Goal: Find specific page/section: Find specific page/section

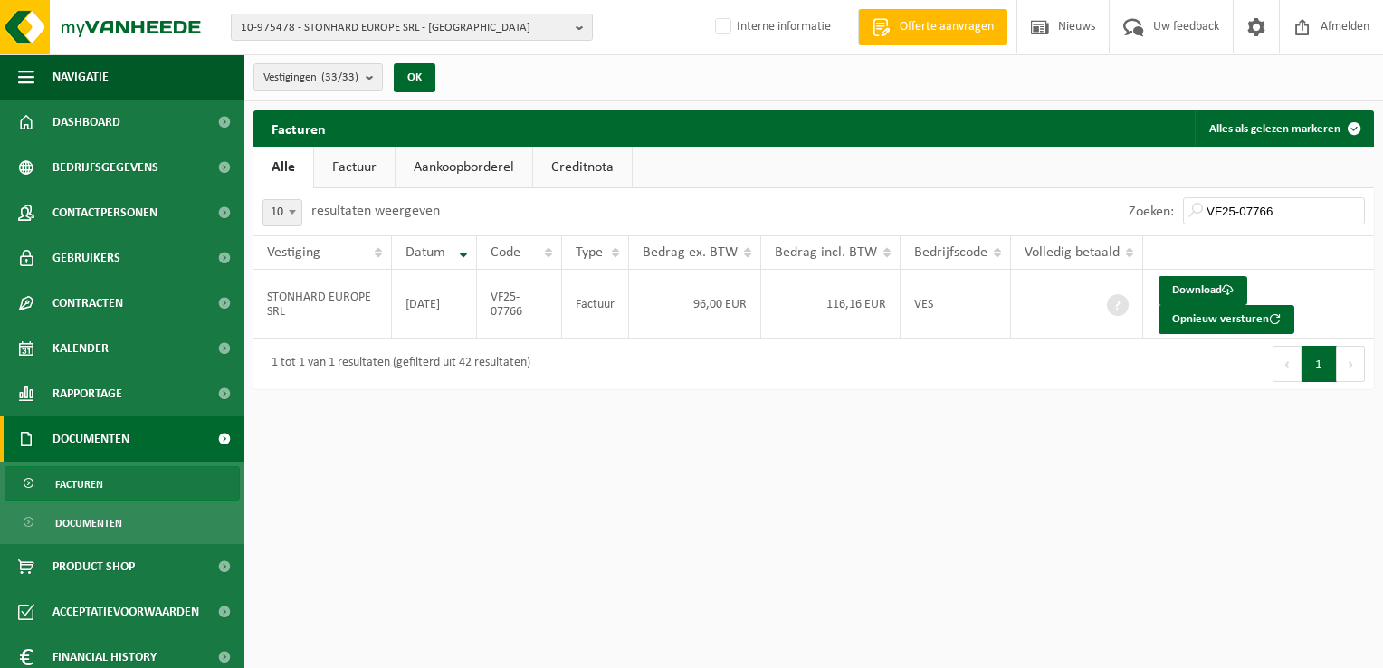
click at [274, 32] on span "10-975478 - STONHARD EUROPE SRL - NIVELLES" at bounding box center [405, 27] width 328 height 27
paste input "10-898097"
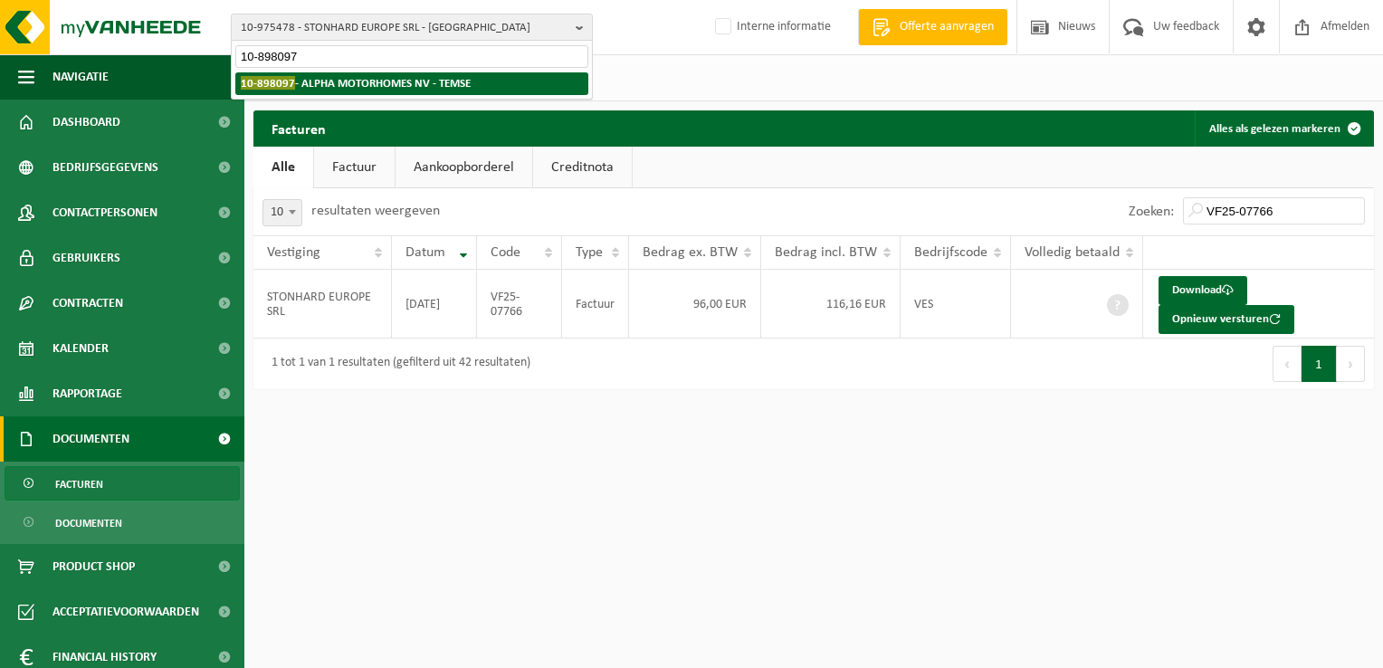
type input "10-898097"
click at [308, 80] on strong "10-898097 - ALPHA MOTORHOMES NV - TEMSE" at bounding box center [356, 83] width 230 height 14
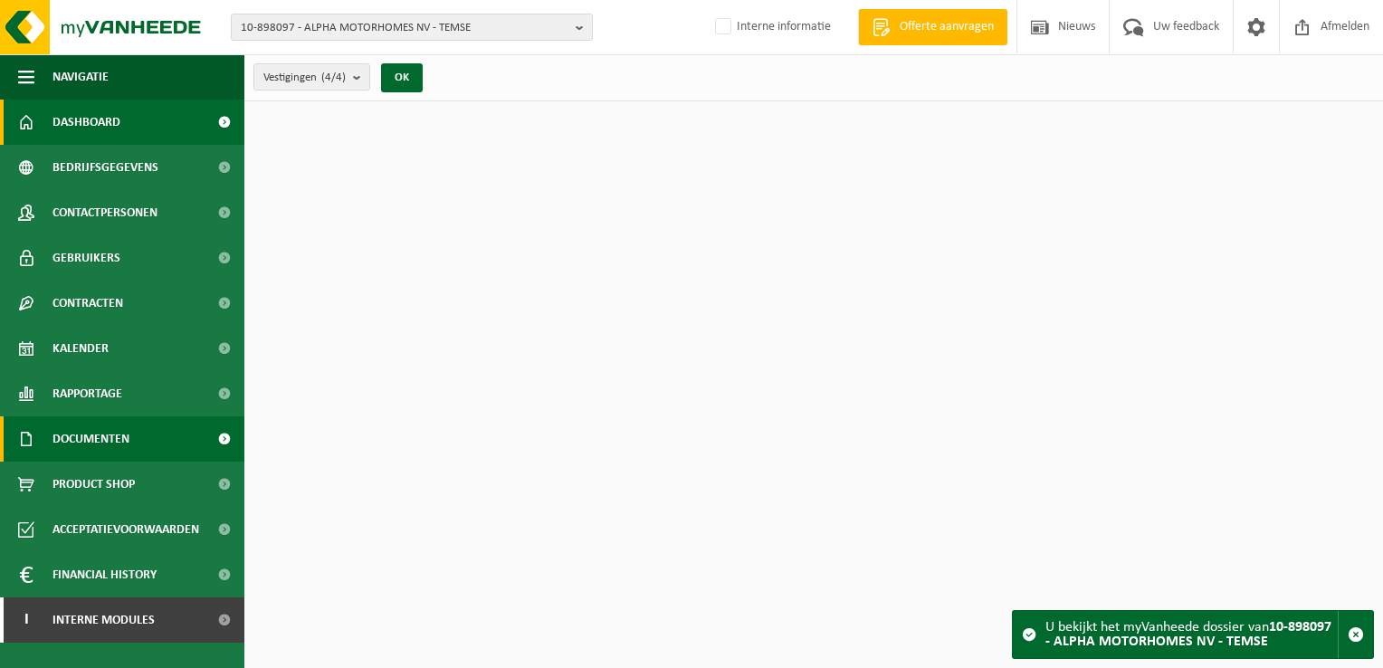
click at [106, 447] on span "Documenten" at bounding box center [90, 438] width 77 height 45
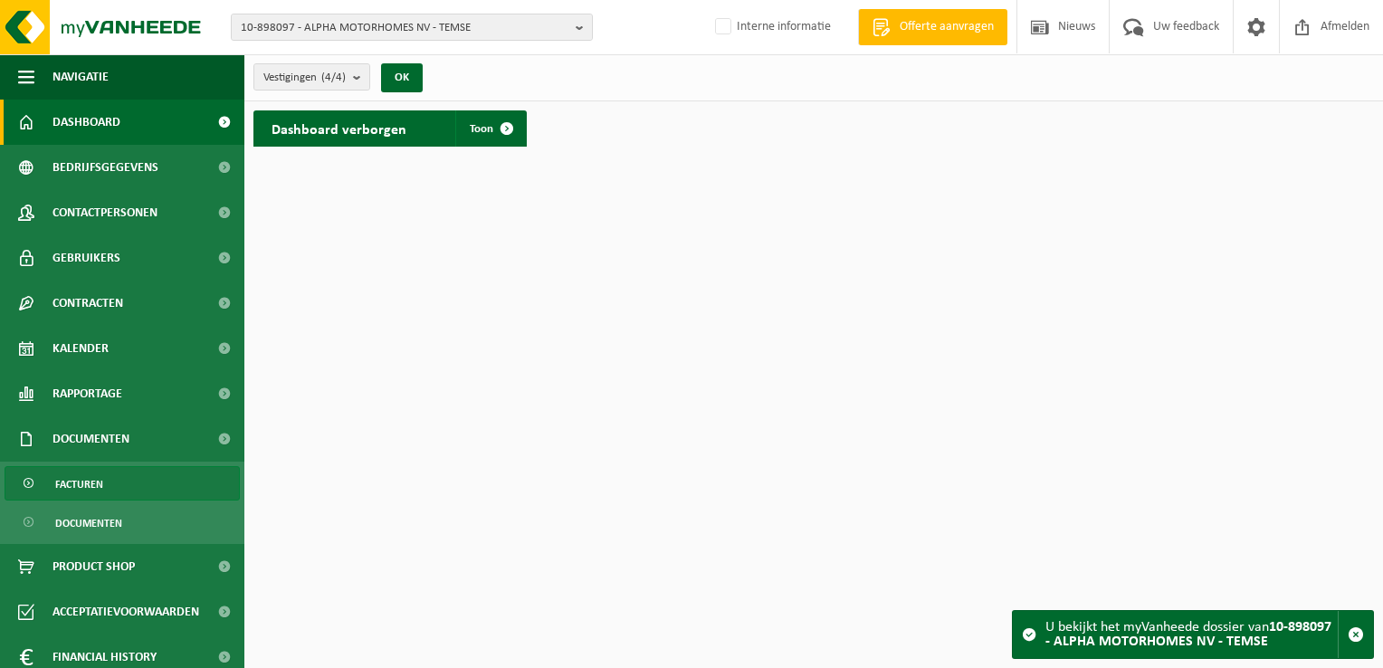
click at [87, 479] on span "Facturen" at bounding box center [79, 484] width 48 height 34
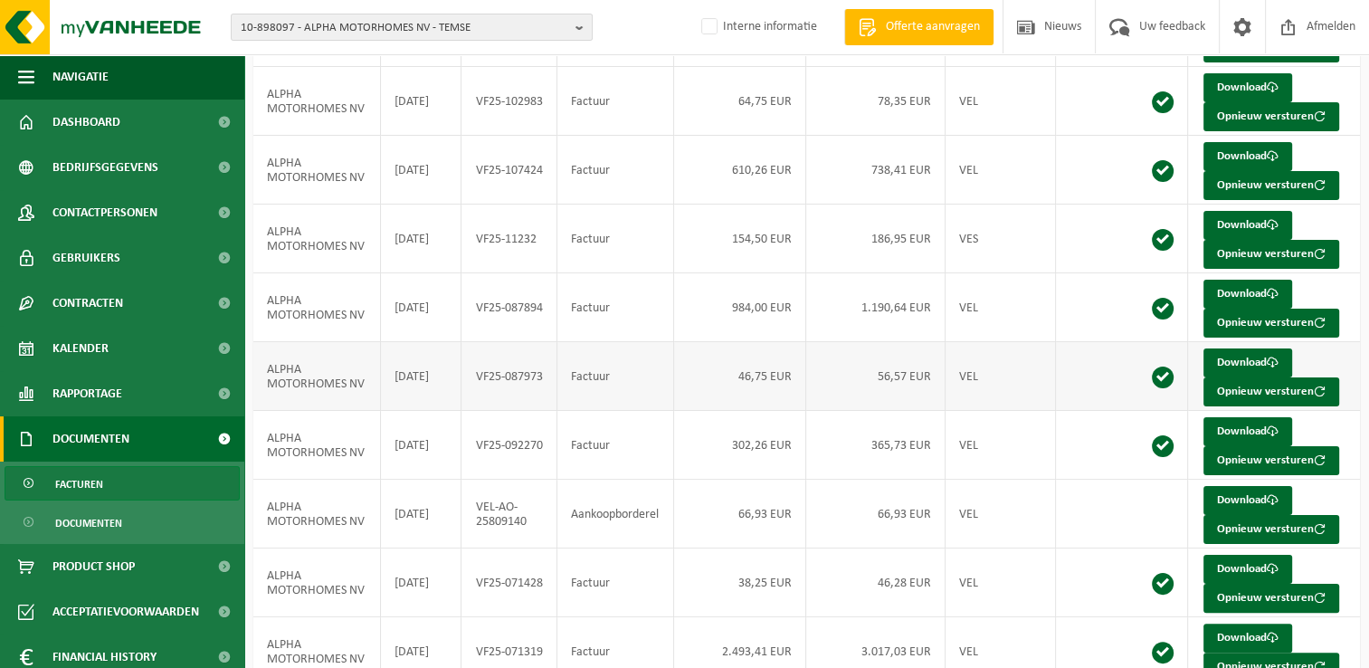
scroll to position [350, 0]
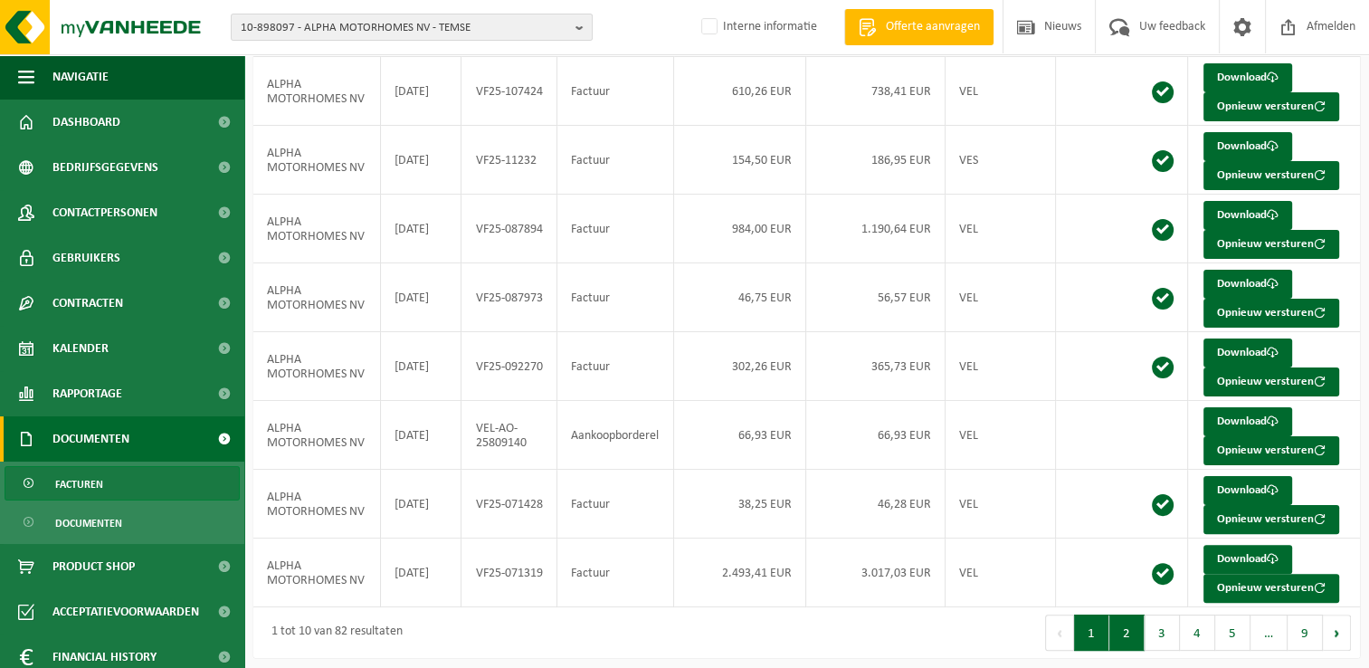
click at [1136, 629] on button "2" at bounding box center [1127, 632] width 35 height 36
click at [1100, 626] on button "1" at bounding box center [1091, 632] width 35 height 36
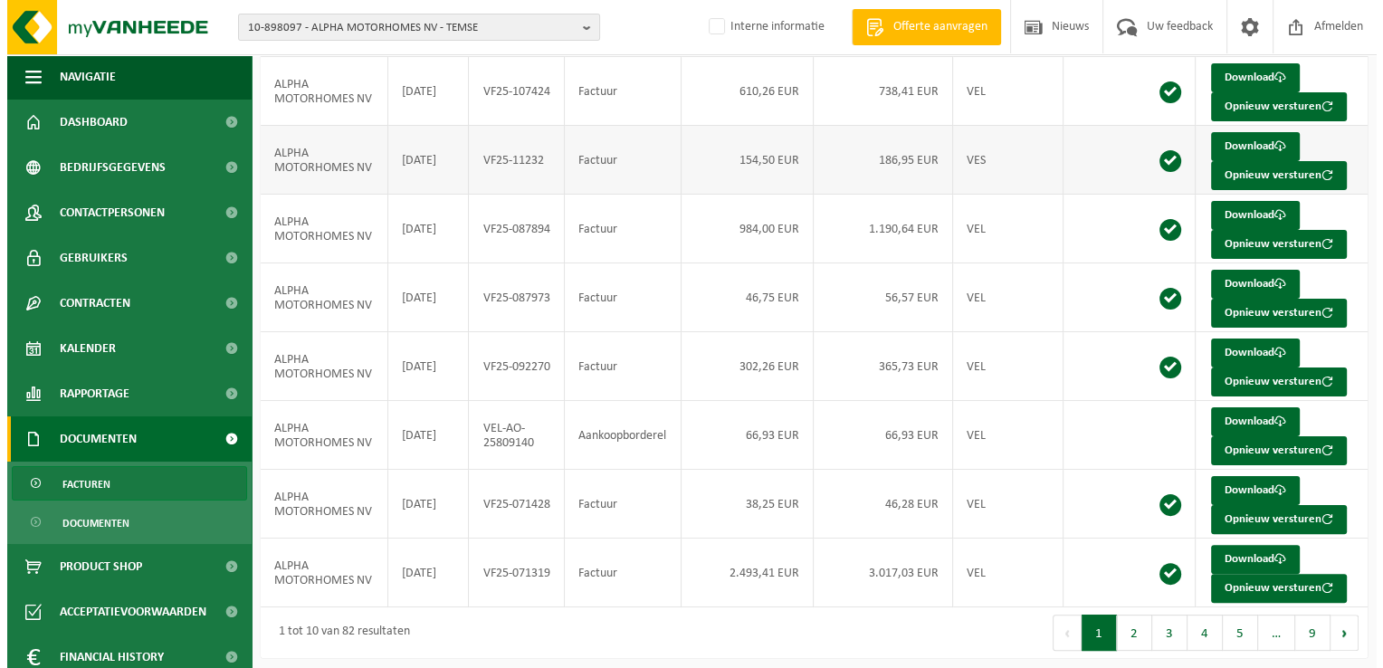
scroll to position [0, 0]
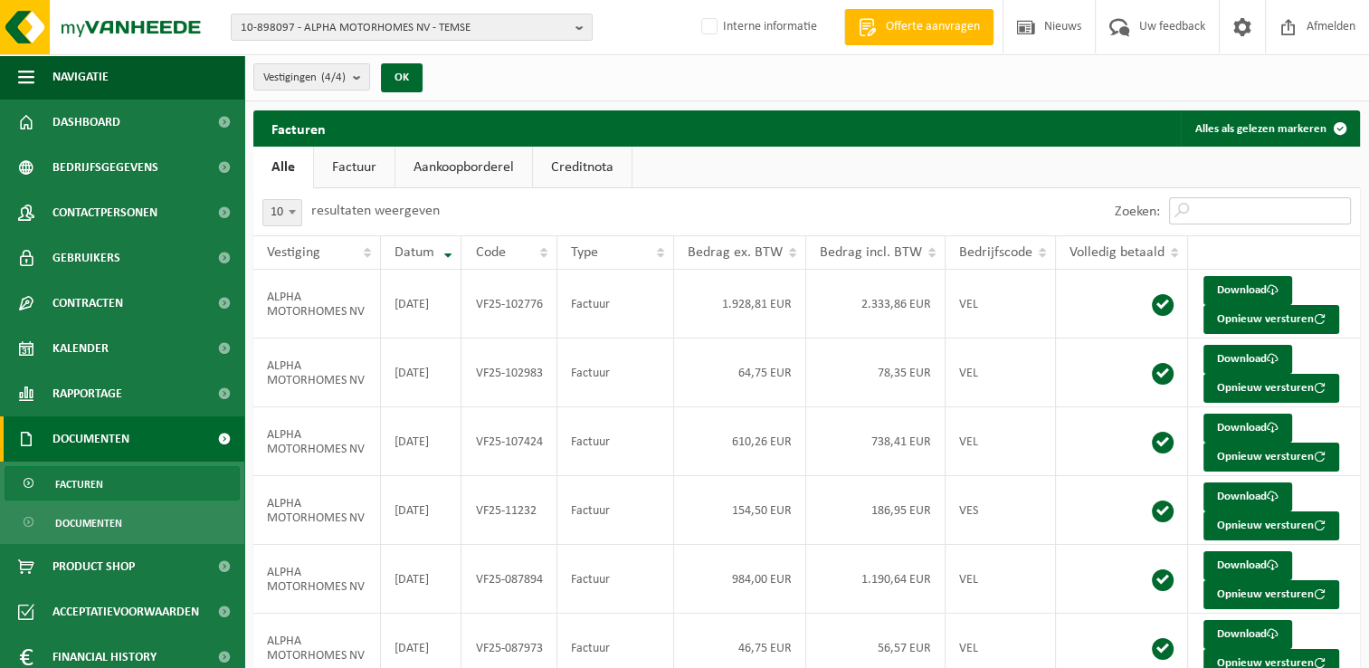
drag, startPoint x: 1248, startPoint y: 217, endPoint x: 1248, endPoint y: 192, distance: 25.3
click at [1248, 218] on input "Zoeken:" at bounding box center [1260, 210] width 182 height 27
paste input "VF25-060263"
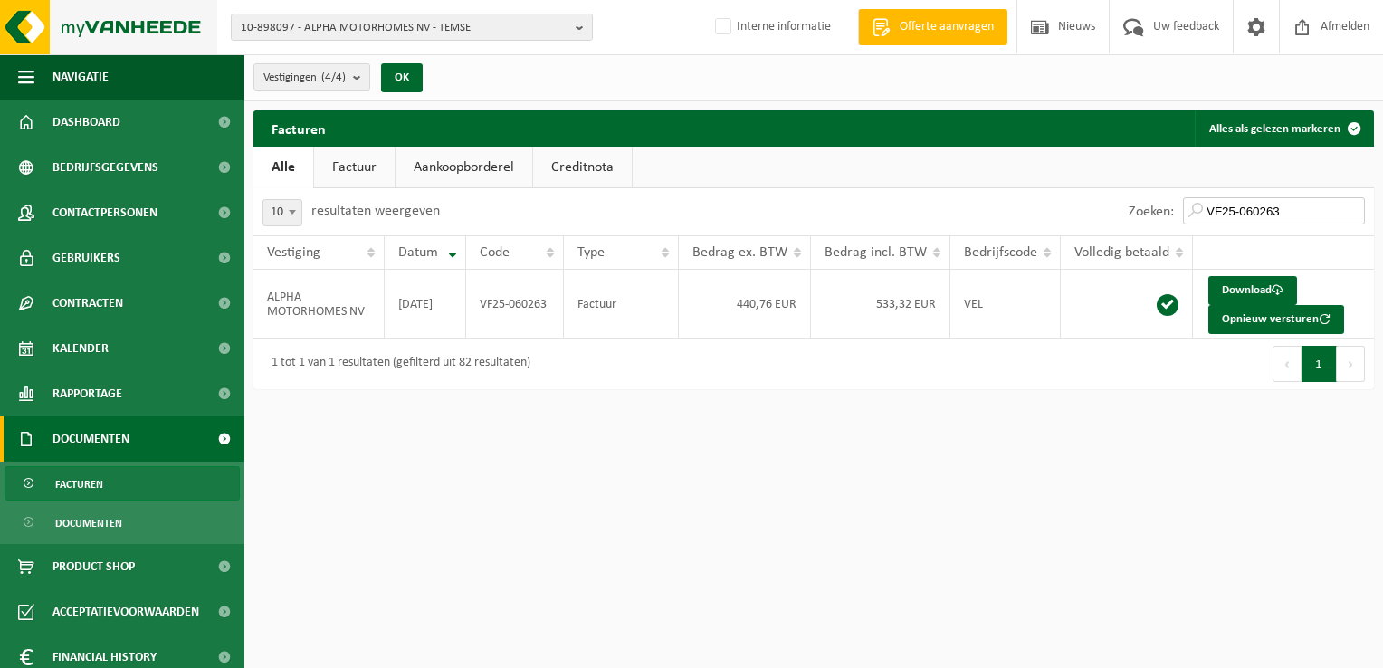
type input "VF25-060263"
